Goal: Task Accomplishment & Management: Use online tool/utility

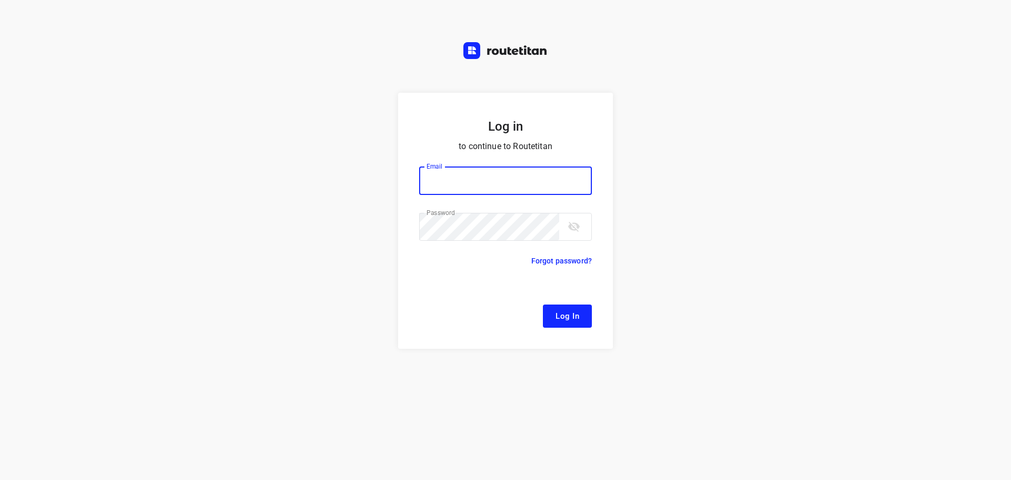
type input "[EMAIL_ADDRESS][DOMAIN_NAME]"
click at [573, 328] on form "Log in to continue to Routetitan Email [EMAIL_ADDRESS][DOMAIN_NAME] Email ​ Pas…" at bounding box center [505, 221] width 215 height 256
click at [564, 304] on button "Log In" at bounding box center [567, 315] width 49 height 23
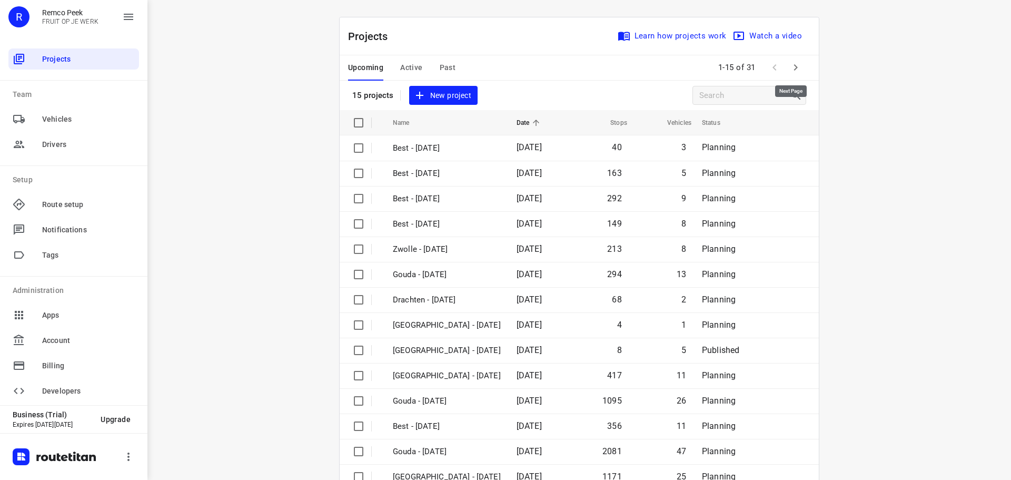
click at [799, 63] on button "button" at bounding box center [795, 67] width 21 height 21
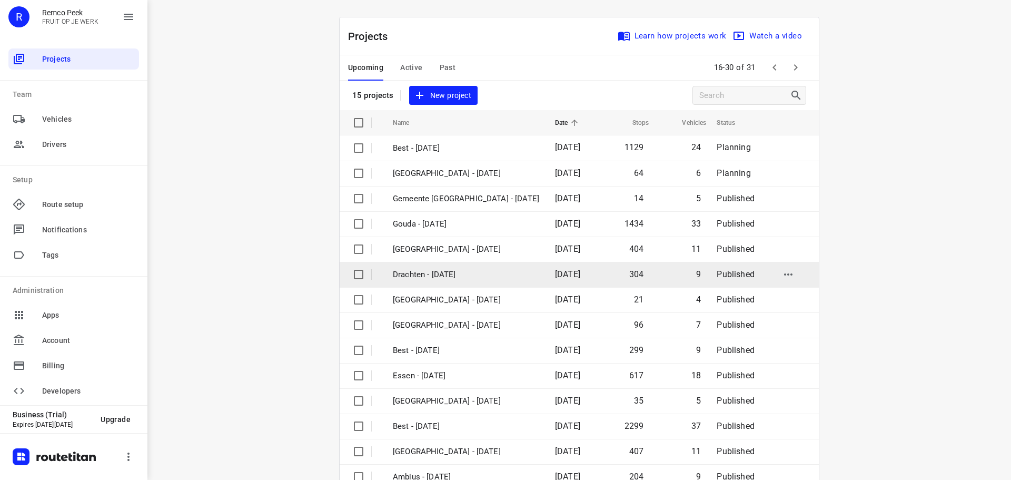
scroll to position [53, 0]
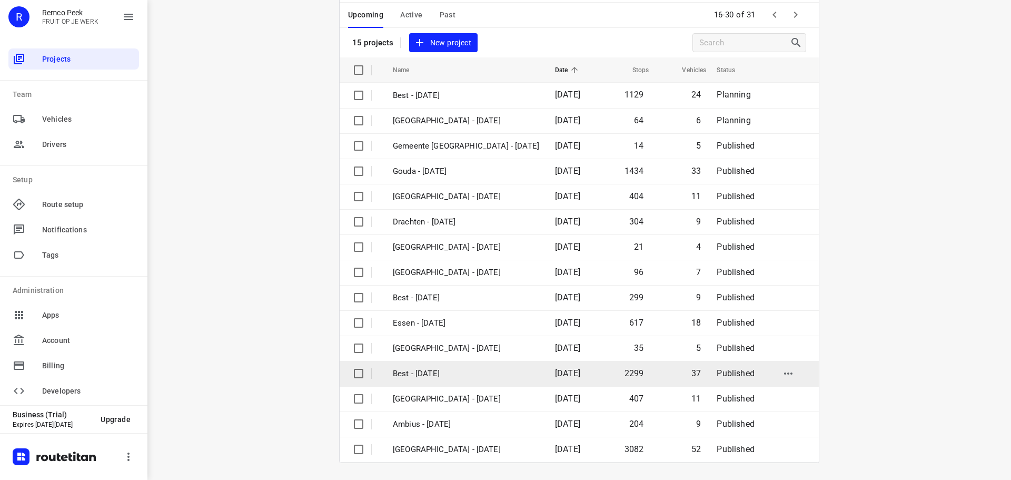
click at [488, 374] on p "Best - [DATE]" at bounding box center [466, 374] width 146 height 12
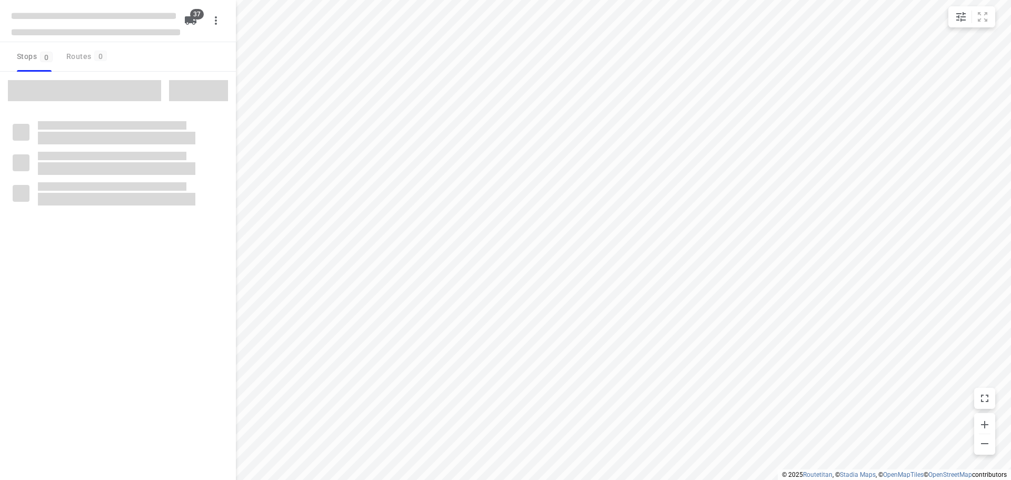
checkbox input "true"
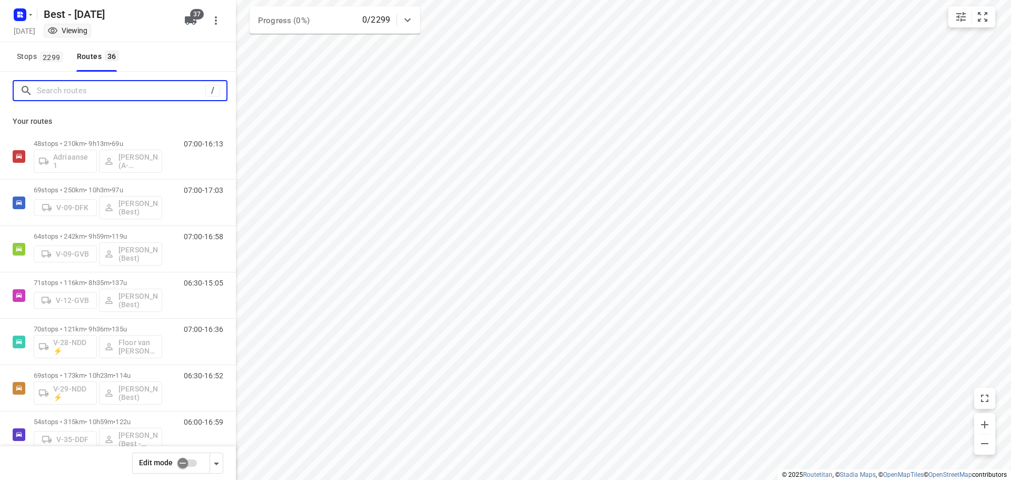
click at [80, 91] on input "Search routes" at bounding box center [121, 91] width 168 height 16
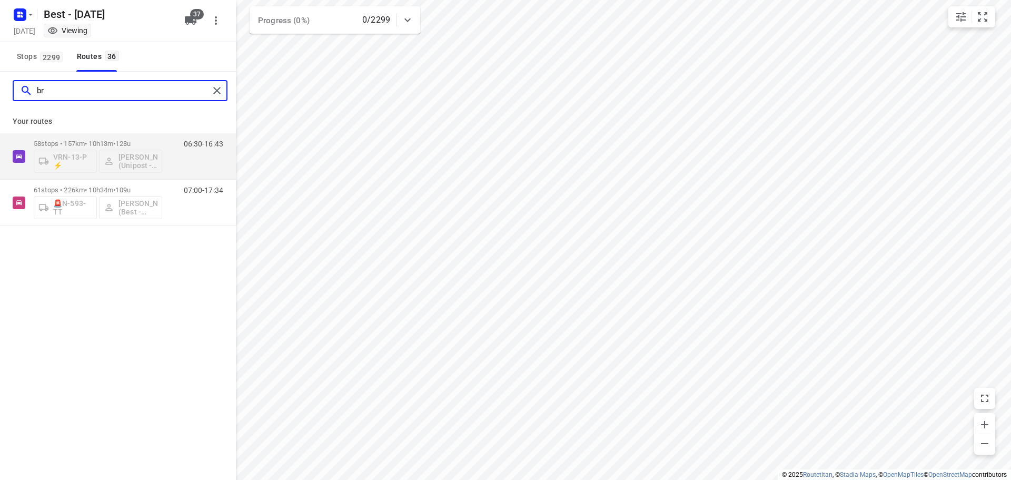
type input "b"
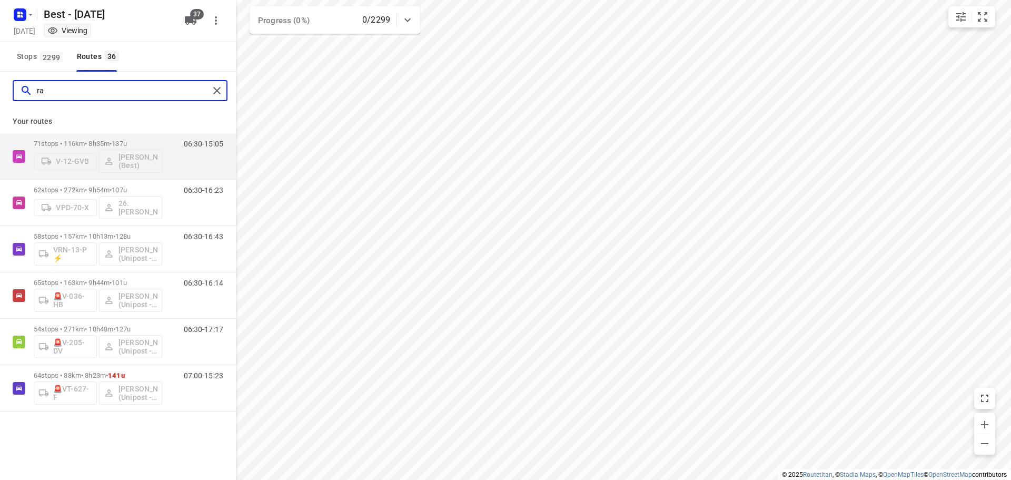
type input "r"
type input "a"
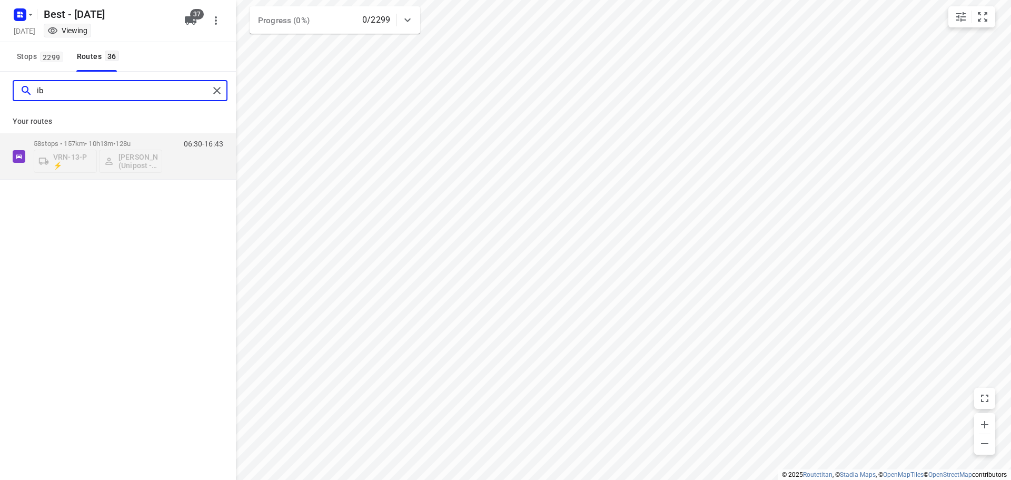
type input "i"
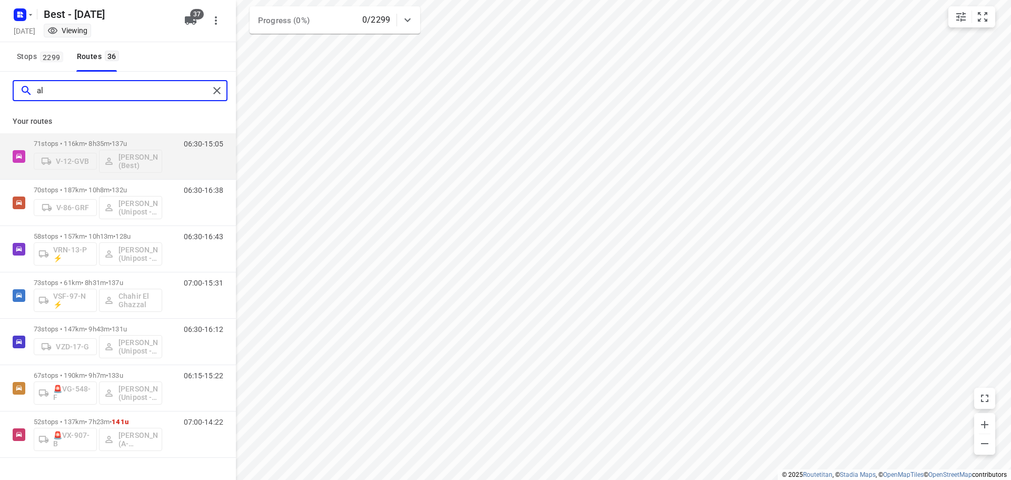
type input "a"
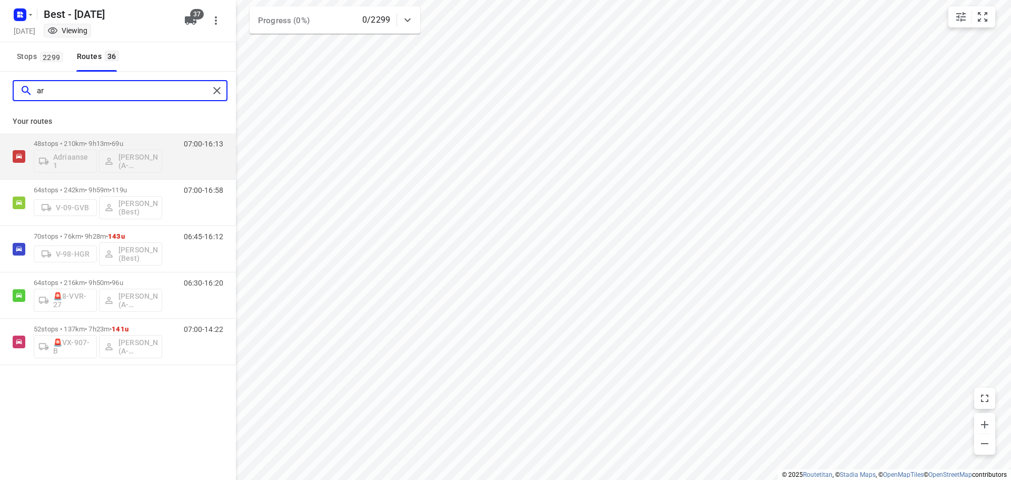
type input "a"
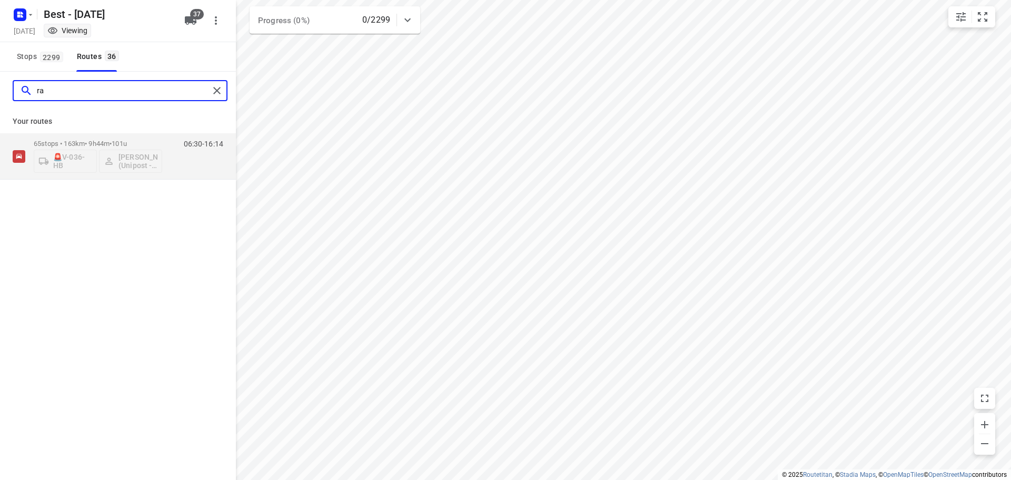
type input "r"
type input "shu"
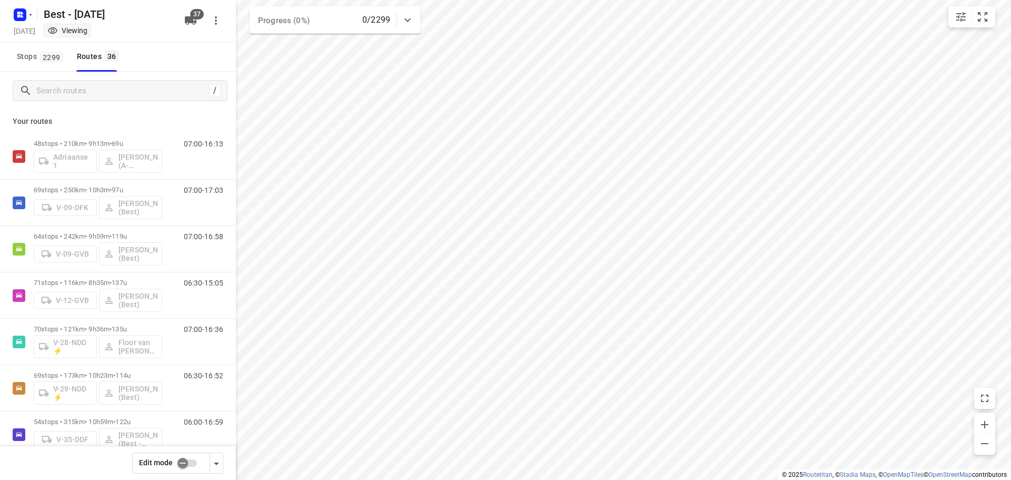
click at [191, 464] on input "checkbox" at bounding box center [183, 463] width 60 height 20
checkbox input "false"
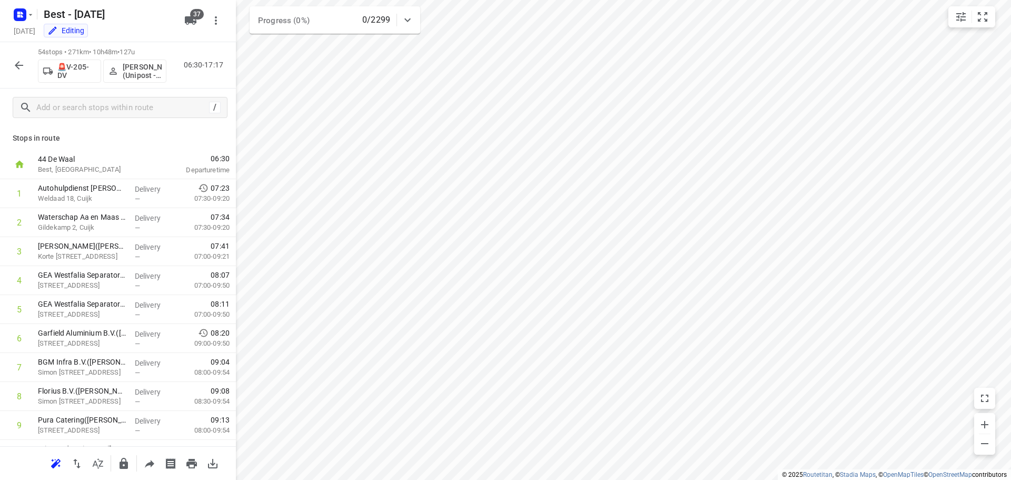
click at [137, 76] on p "[PERSON_NAME] (Unipost - Best - ZZP)" at bounding box center [142, 71] width 39 height 17
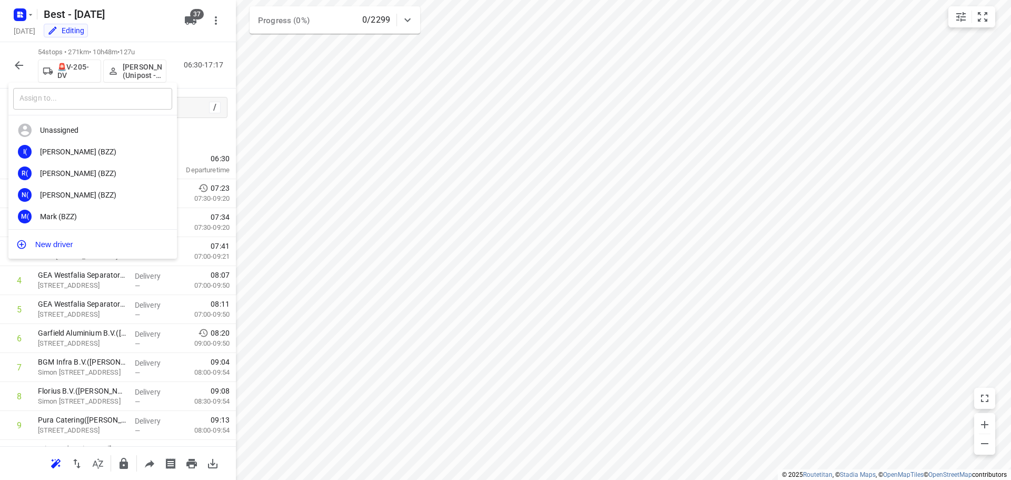
click at [107, 104] on input "text" at bounding box center [92, 99] width 159 height 22
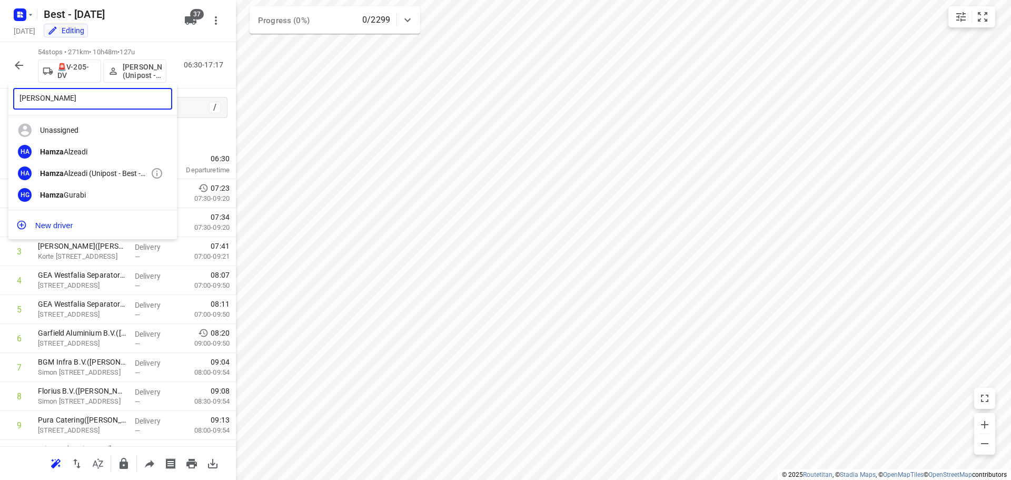
type input "[PERSON_NAME]"
click at [85, 168] on div "HA Hamza Alzeadi (Unipost - Best - ZZP)" at bounding box center [92, 173] width 168 height 22
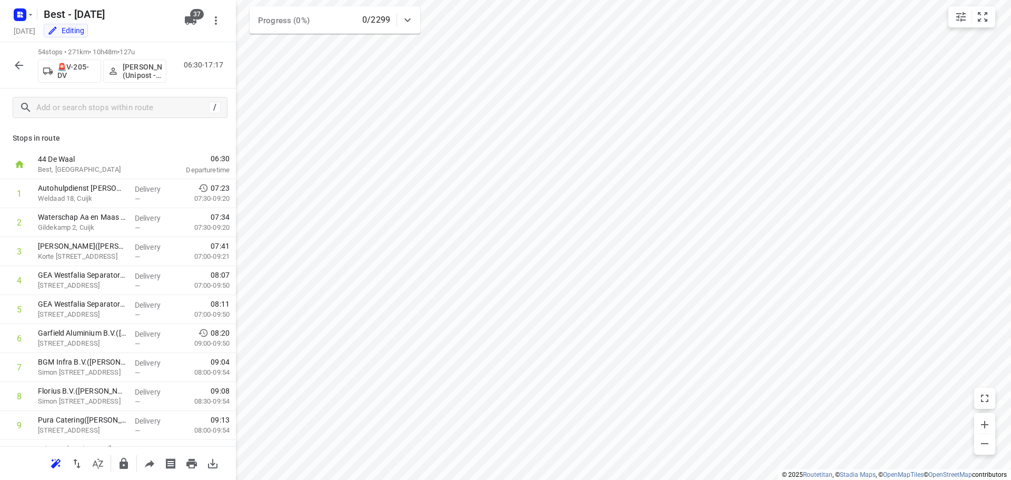
click at [28, 62] on button "button" at bounding box center [18, 65] width 21 height 21
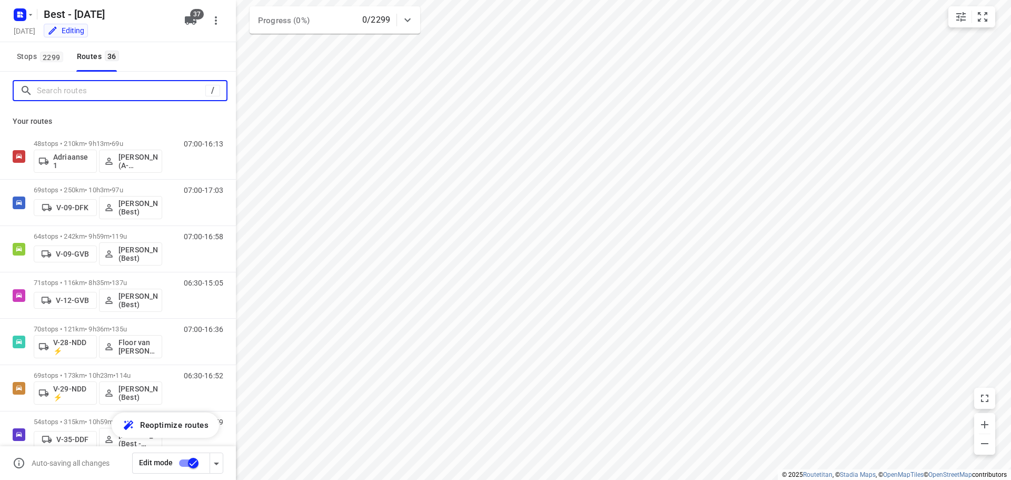
click at [117, 95] on input "Search routes" at bounding box center [121, 91] width 168 height 16
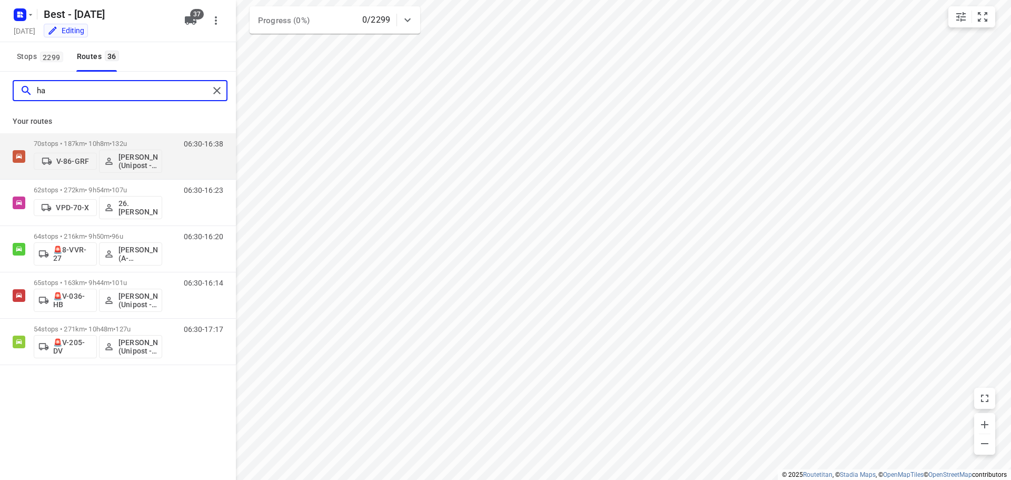
type input "h"
